Goal: Task Accomplishment & Management: Use online tool/utility

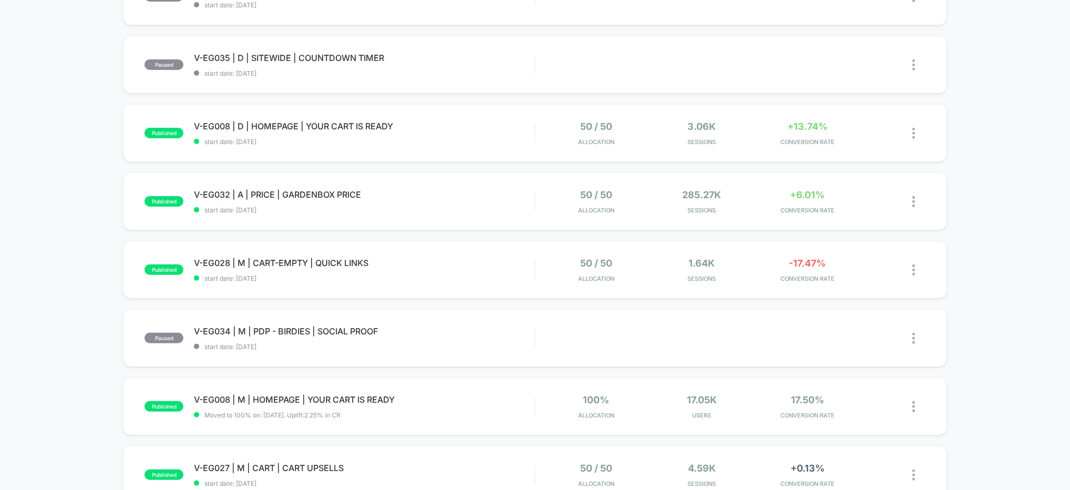
scroll to position [160, 0]
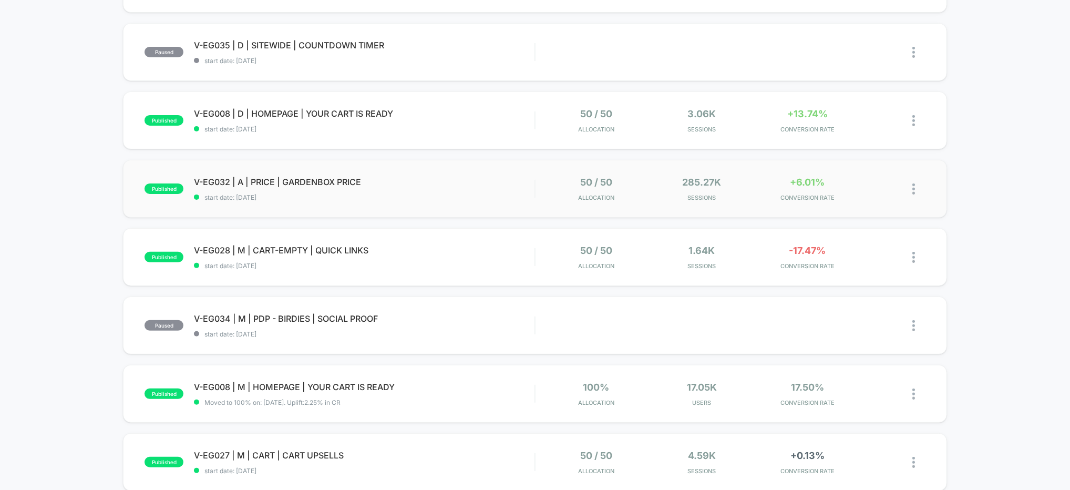
click at [455, 202] on div "published V-EG032 | A | PRICE | GARDENBOX PRICE start date: [DATE] 50 / 50 Allo…" at bounding box center [535, 189] width 824 height 58
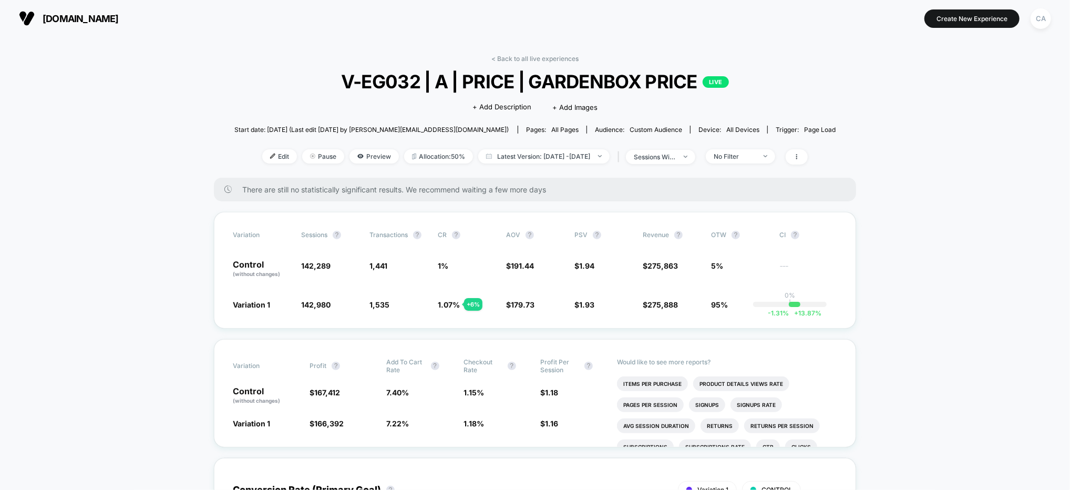
click at [676, 154] on div "sessions with impression" at bounding box center [655, 157] width 42 height 8
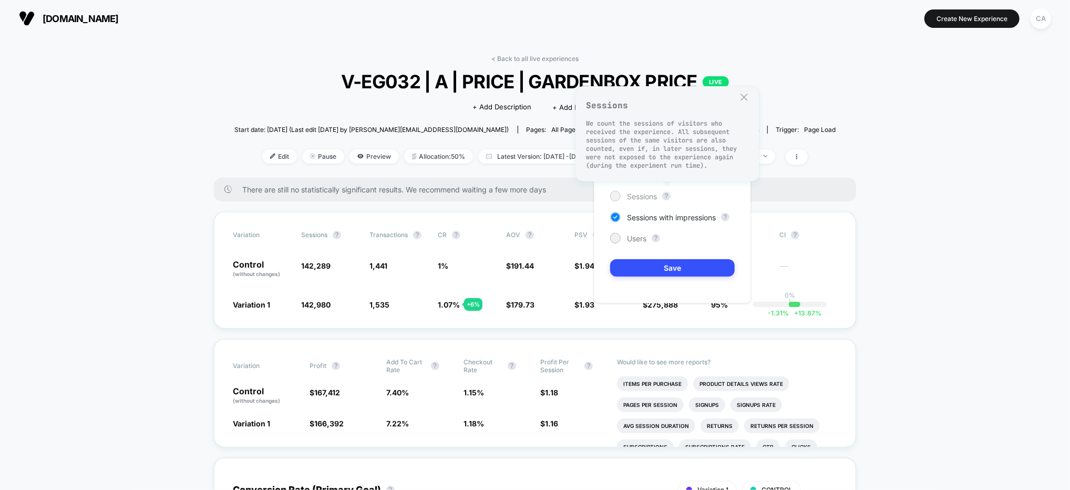
click at [642, 200] on span "Sessions" at bounding box center [642, 196] width 30 height 9
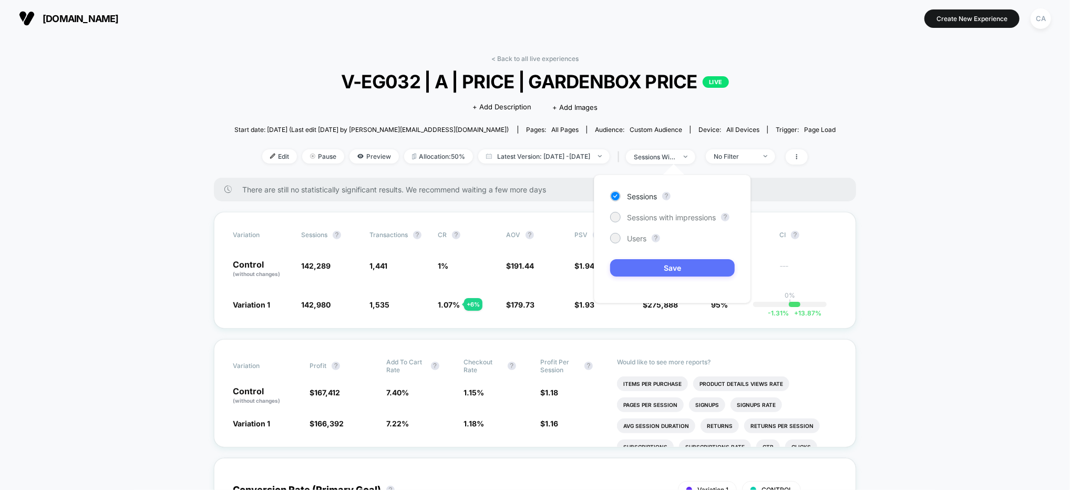
click at [662, 267] on button "Save" at bounding box center [672, 267] width 125 height 17
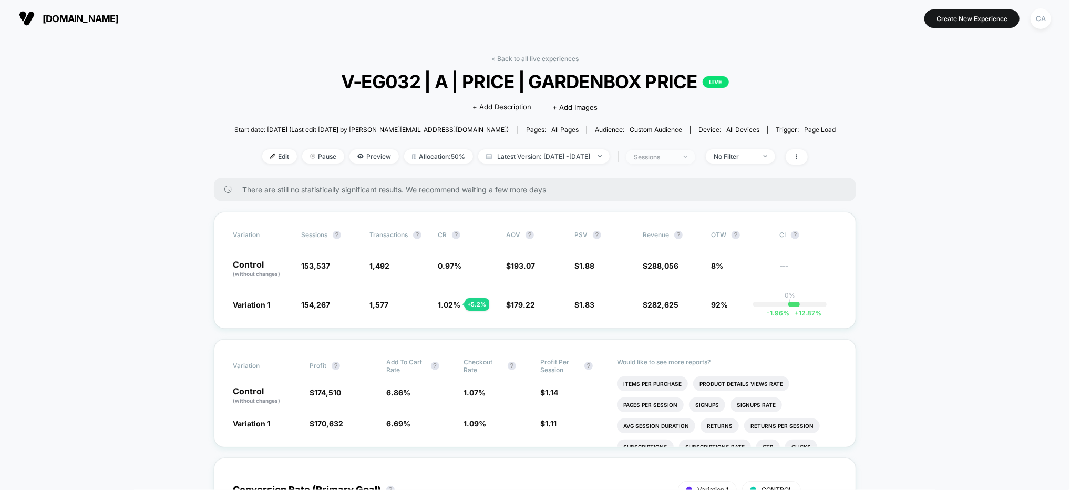
click at [671, 154] on div "sessions" at bounding box center [655, 157] width 42 height 8
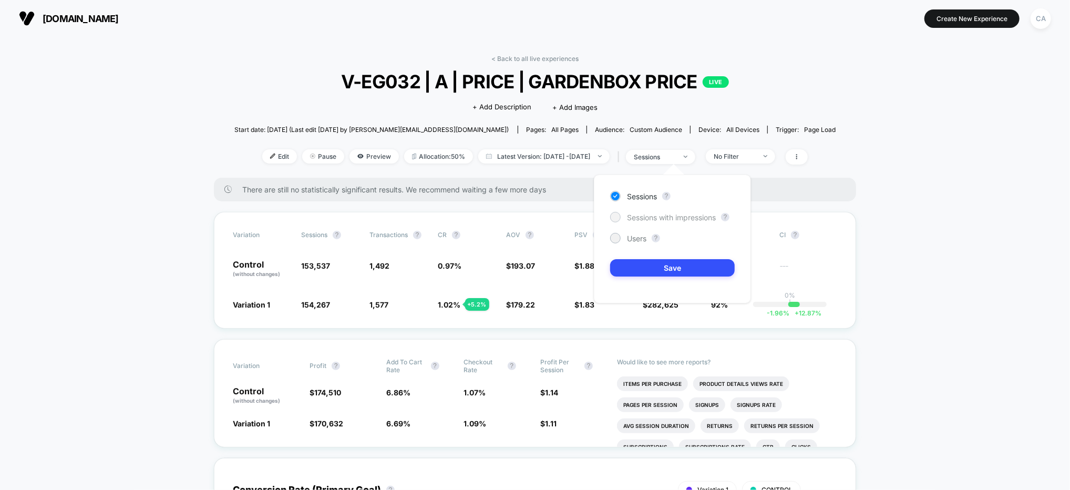
click at [665, 214] on span "Sessions with impressions" at bounding box center [671, 217] width 89 height 9
click at [688, 269] on button "Save" at bounding box center [672, 267] width 125 height 17
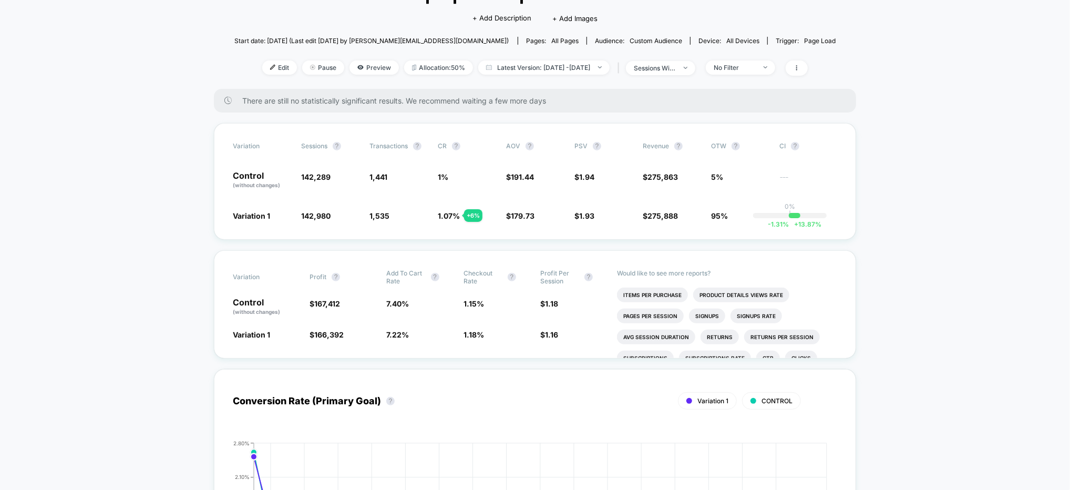
scroll to position [90, 0]
